Goal: Task Accomplishment & Management: Manage account settings

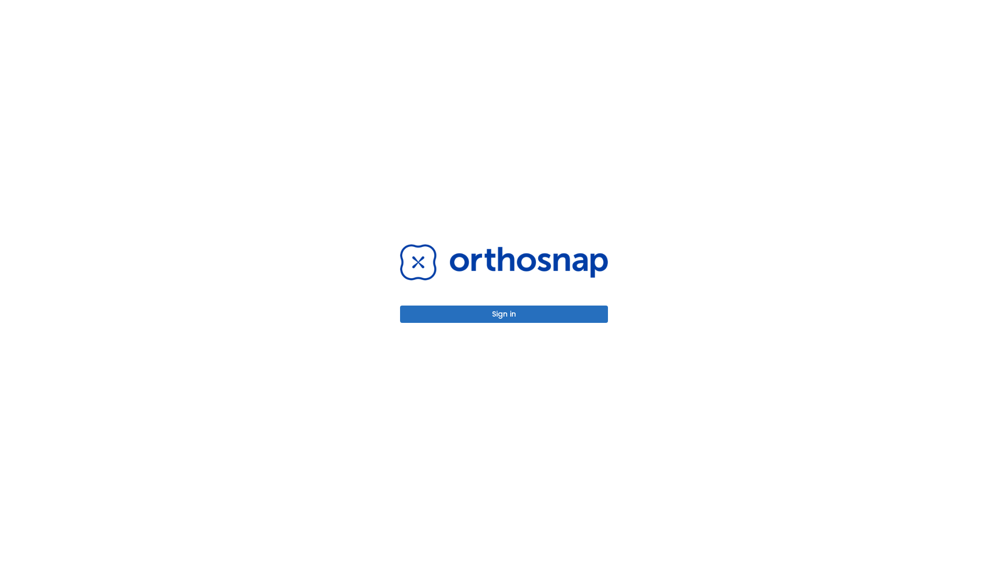
click at [504, 314] on button "Sign in" at bounding box center [504, 314] width 208 height 17
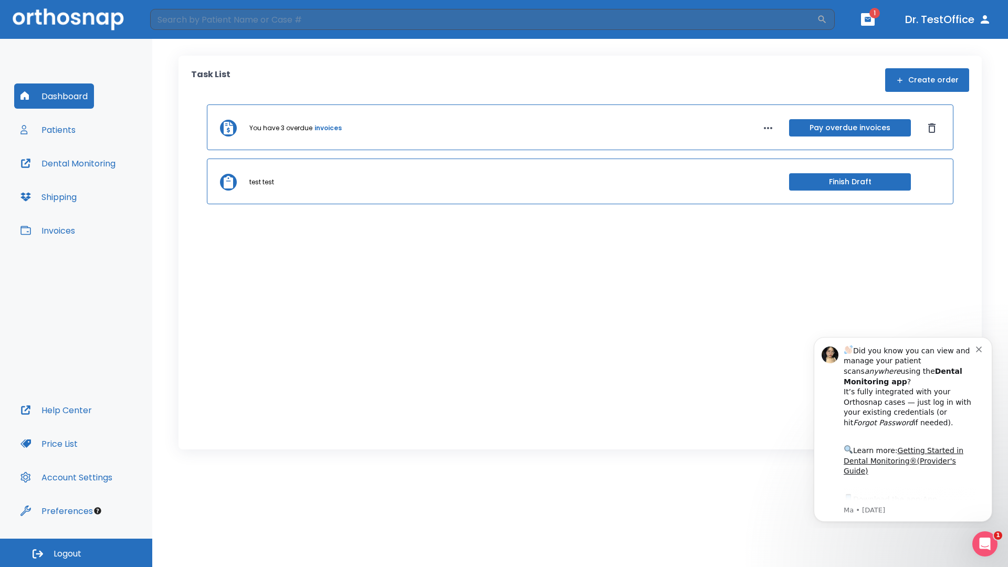
click at [76, 553] on span "Logout" at bounding box center [68, 554] width 28 height 12
